Goal: Information Seeking & Learning: Learn about a topic

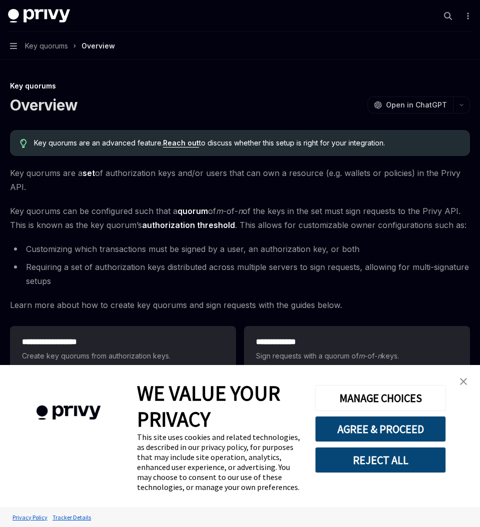
click at [462, 378] on img "close banner" at bounding box center [463, 381] width 7 height 7
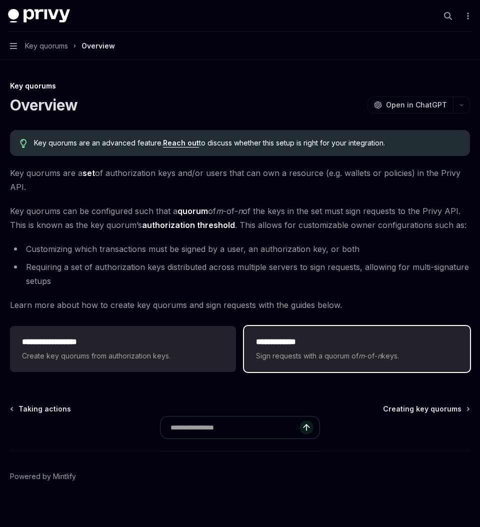
click at [401, 334] on div "**********" at bounding box center [357, 349] width 226 height 46
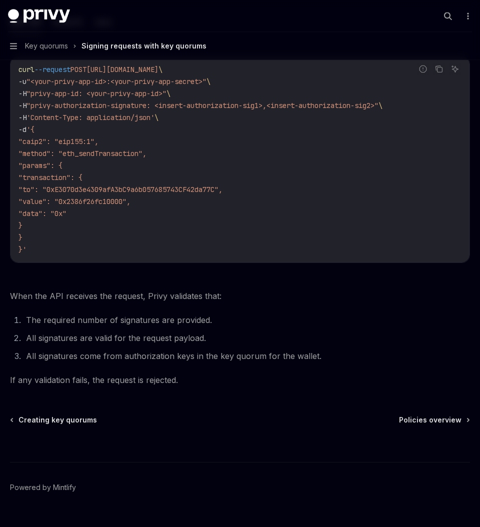
scroll to position [291, 0]
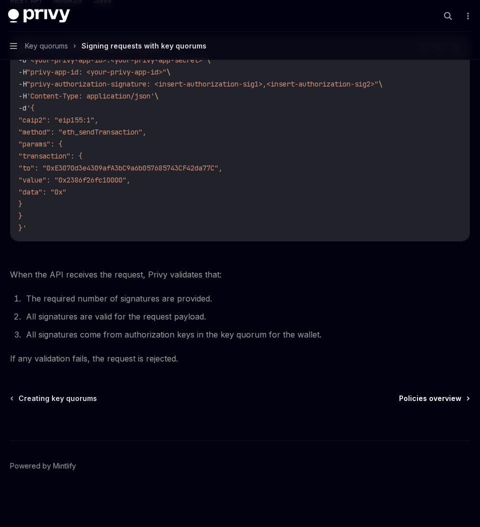
click at [424, 399] on span "Policies overview" at bounding box center [430, 398] width 62 height 10
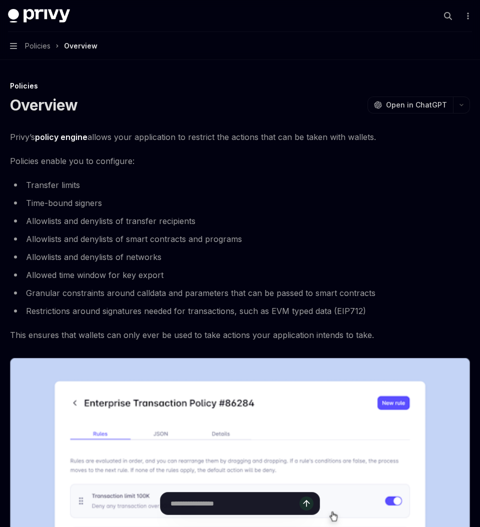
click at [17, 49] on button "Navigation Policies Overview" at bounding box center [240, 46] width 480 height 28
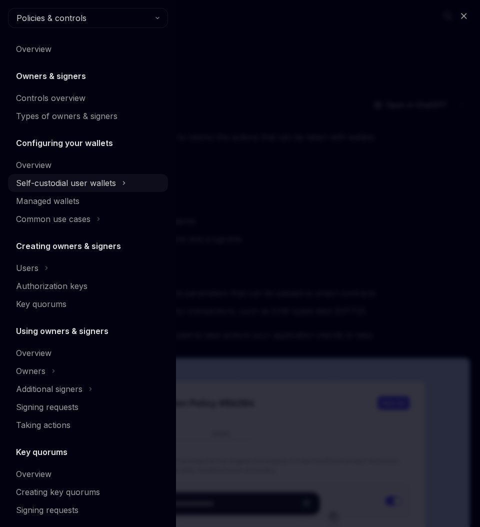
click at [113, 190] on div "Self-custodial user wallets" at bounding box center [88, 183] width 160 height 18
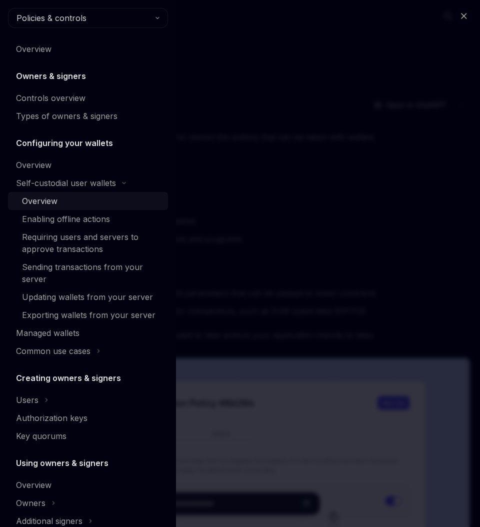
click at [39, 200] on div "Overview" at bounding box center [39, 201] width 35 height 12
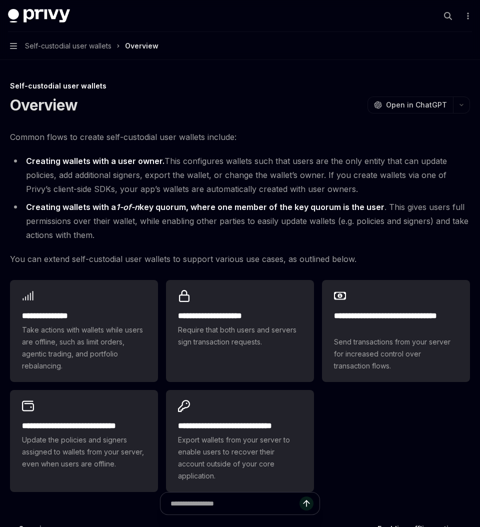
click at [15, 50] on button "Navigation Self-custodial user wallets Overview" at bounding box center [240, 46] width 480 height 28
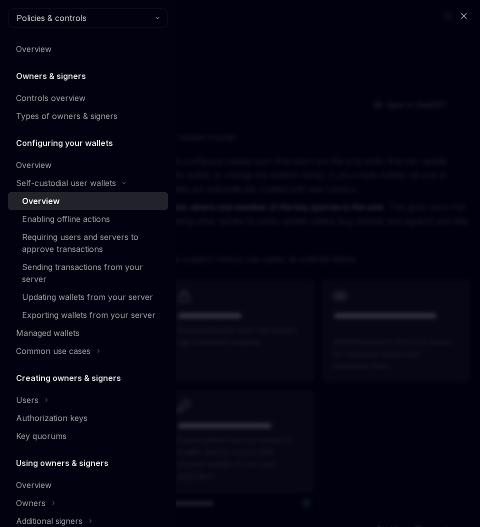
type textarea "*"
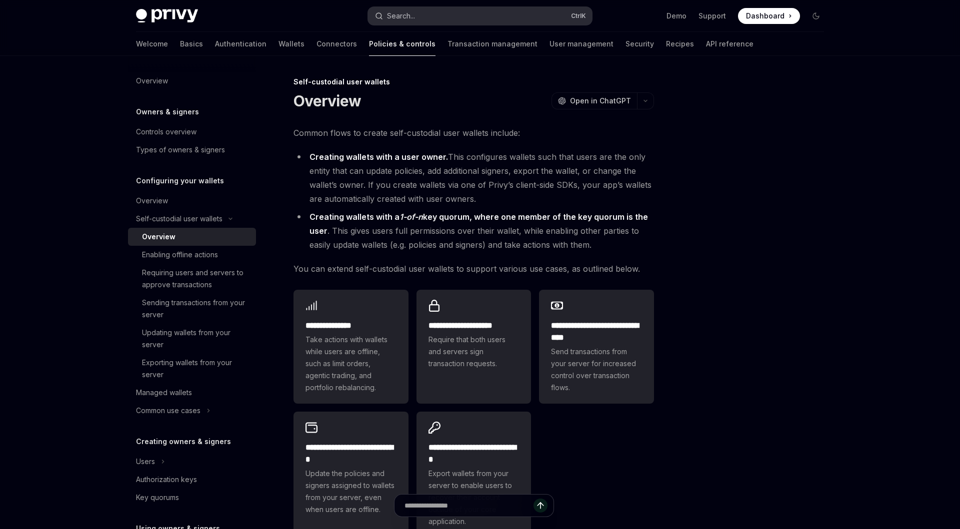
click at [479, 17] on button "Search... Ctrl K" at bounding box center [480, 16] width 224 height 18
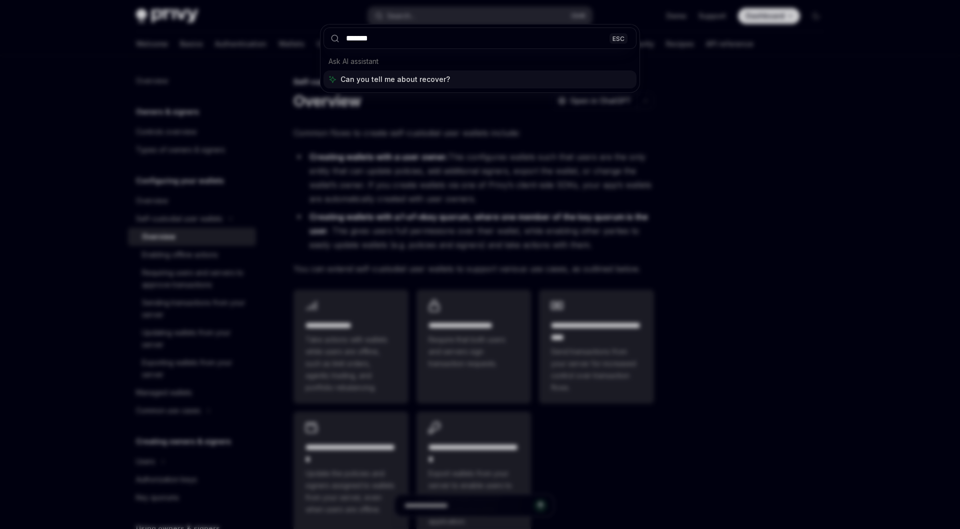
type input "********"
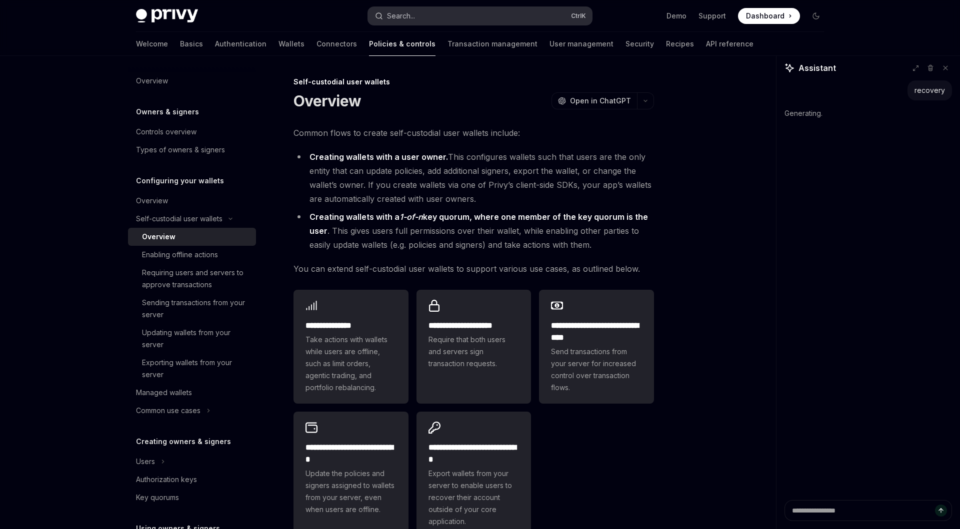
click at [427, 21] on button "Search... Ctrl K" at bounding box center [480, 16] width 224 height 18
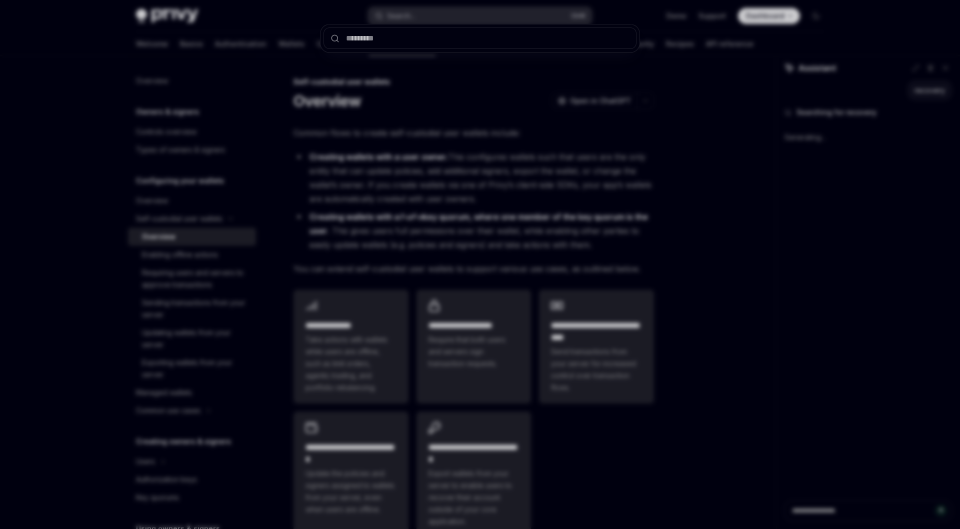
type textarea "*"
type input "*"
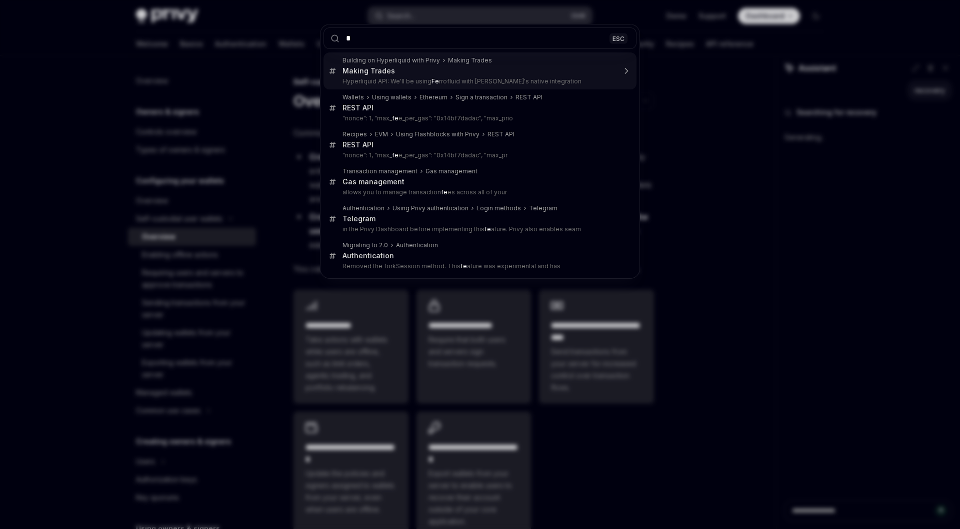
type input "**"
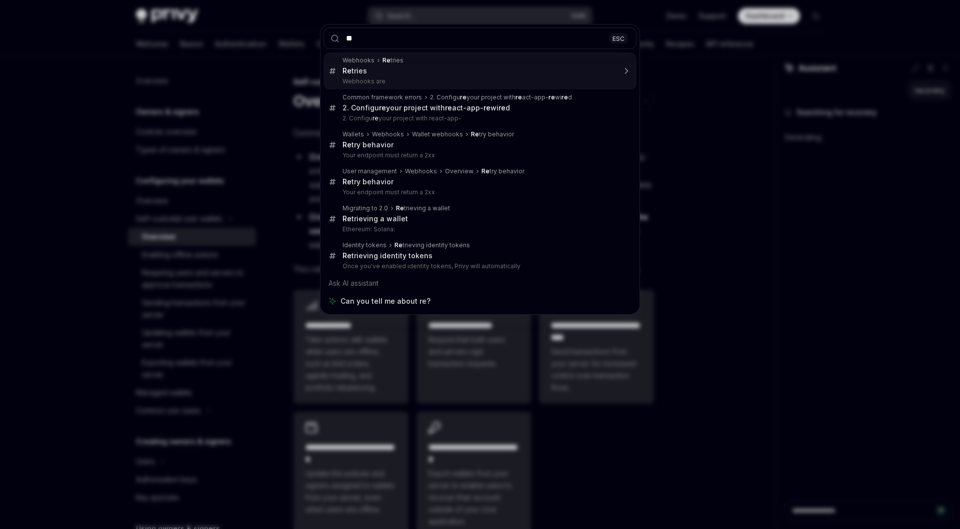
type textarea "*"
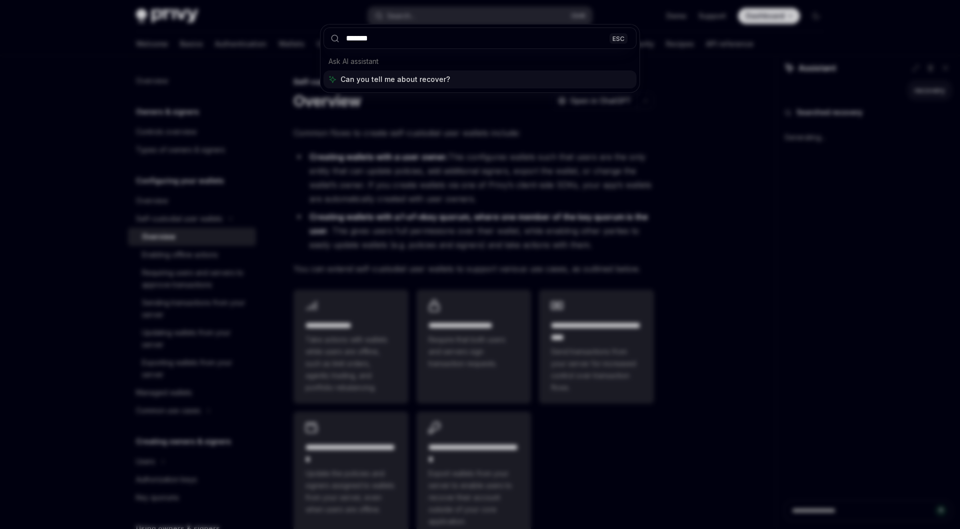
type input "********"
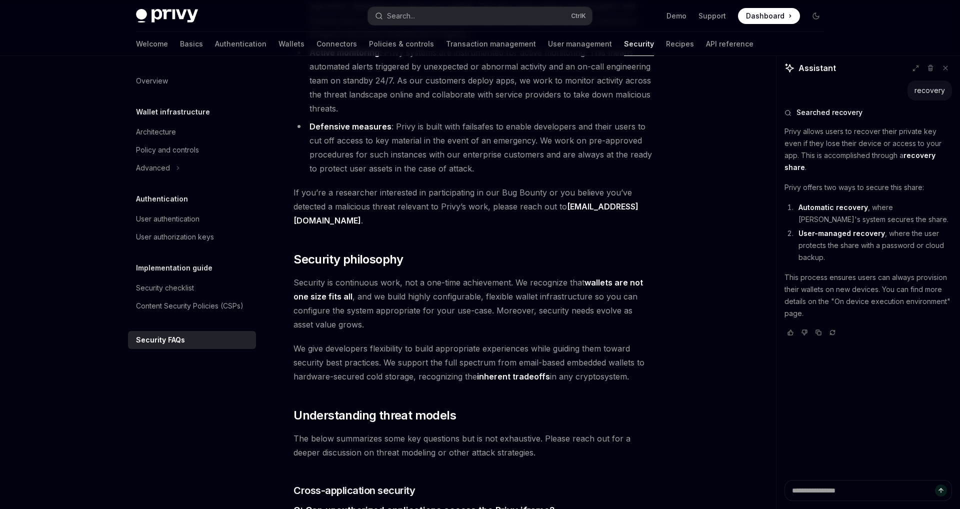
scroll to position [951, 0]
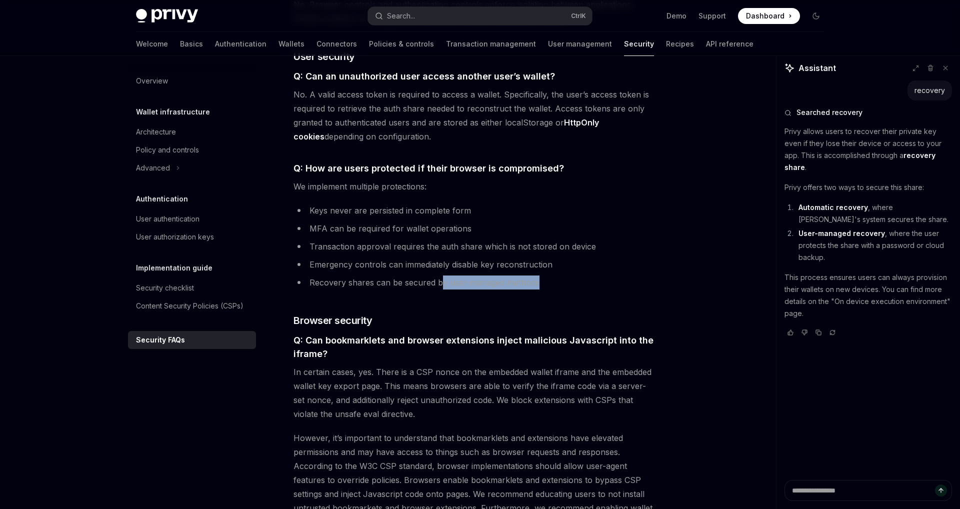
drag, startPoint x: 440, startPoint y: 250, endPoint x: 605, endPoint y: 252, distance: 165.5
click at [479, 275] on li "Recovery shares can be secured by user-managed methods" at bounding box center [473, 282] width 360 height 14
click at [177, 289] on div "Security checklist" at bounding box center [165, 288] width 58 height 12
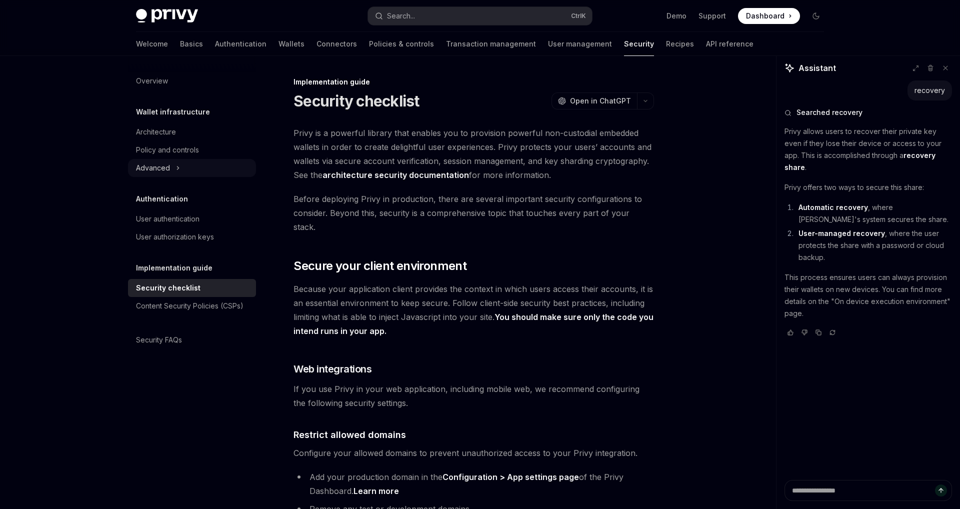
click at [161, 168] on div "Advanced" at bounding box center [153, 168] width 34 height 12
type textarea "*"
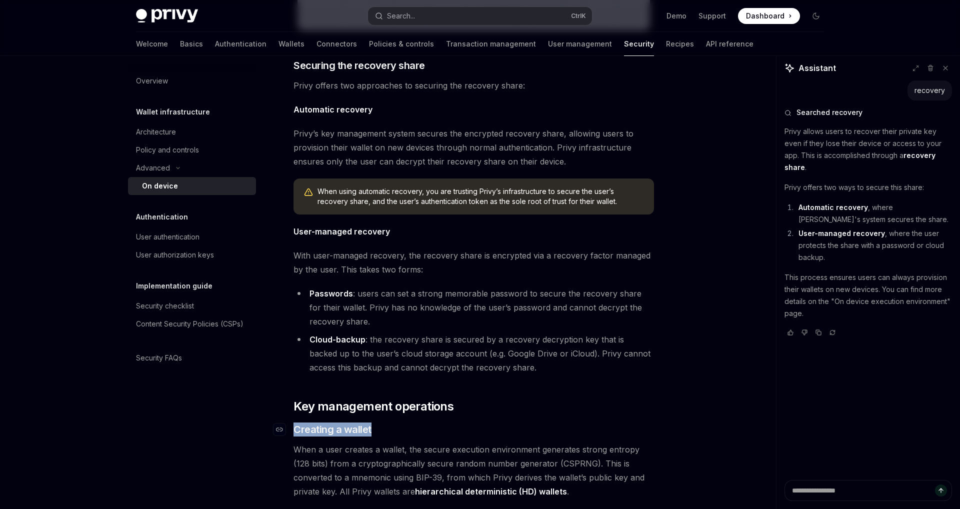
scroll to position [1254, 0]
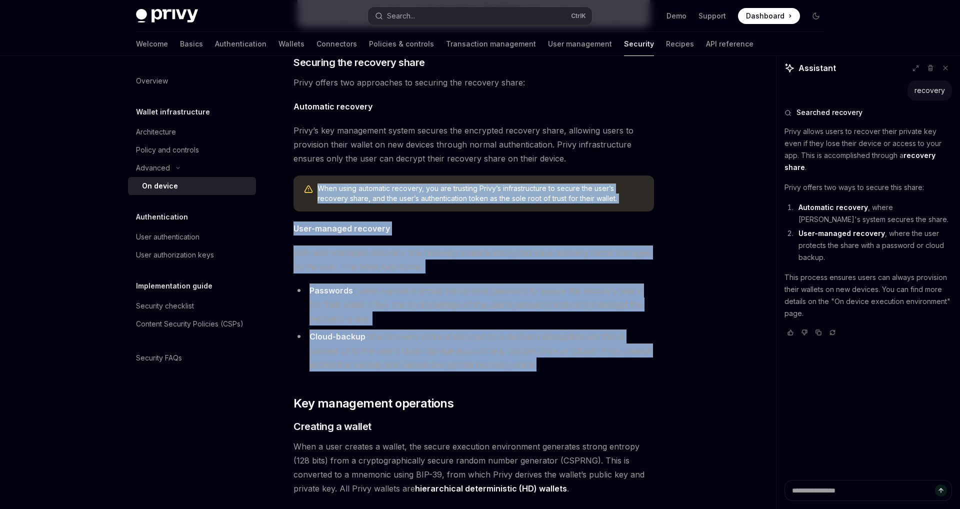
drag, startPoint x: 294, startPoint y: 348, endPoint x: 541, endPoint y: 372, distance: 248.6
click at [479, 372] on div "Privy’s security architecture leverages secure execution environments to protec…" at bounding box center [473, 330] width 360 height 2917
